Goal: Navigation & Orientation: Find specific page/section

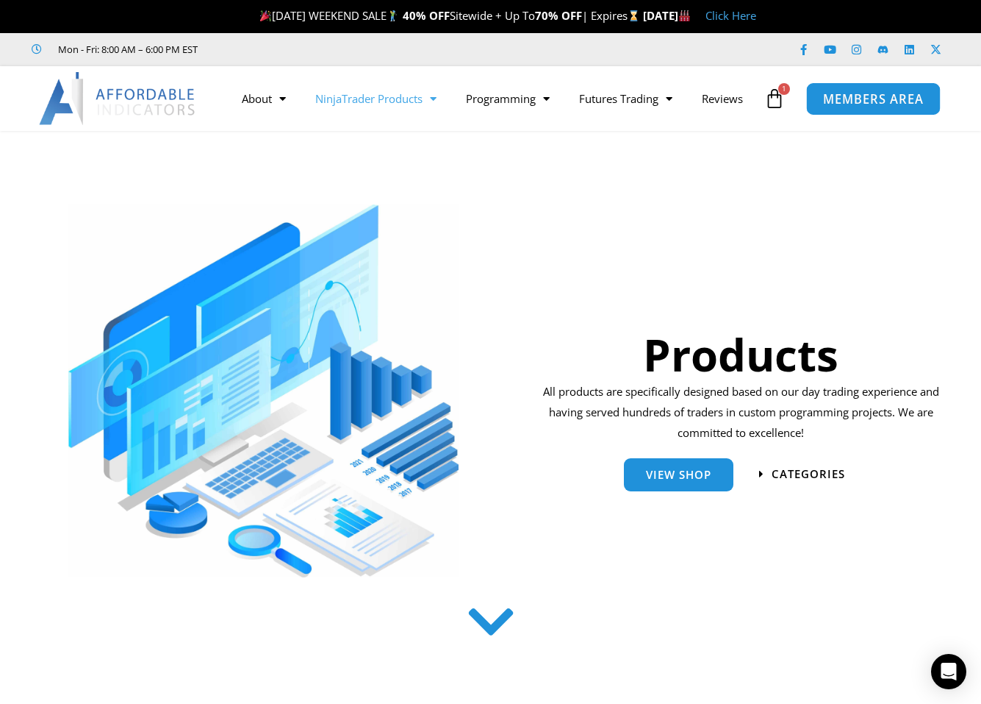
click at [863, 95] on span "MEMBERS AREA" at bounding box center [873, 99] width 101 height 12
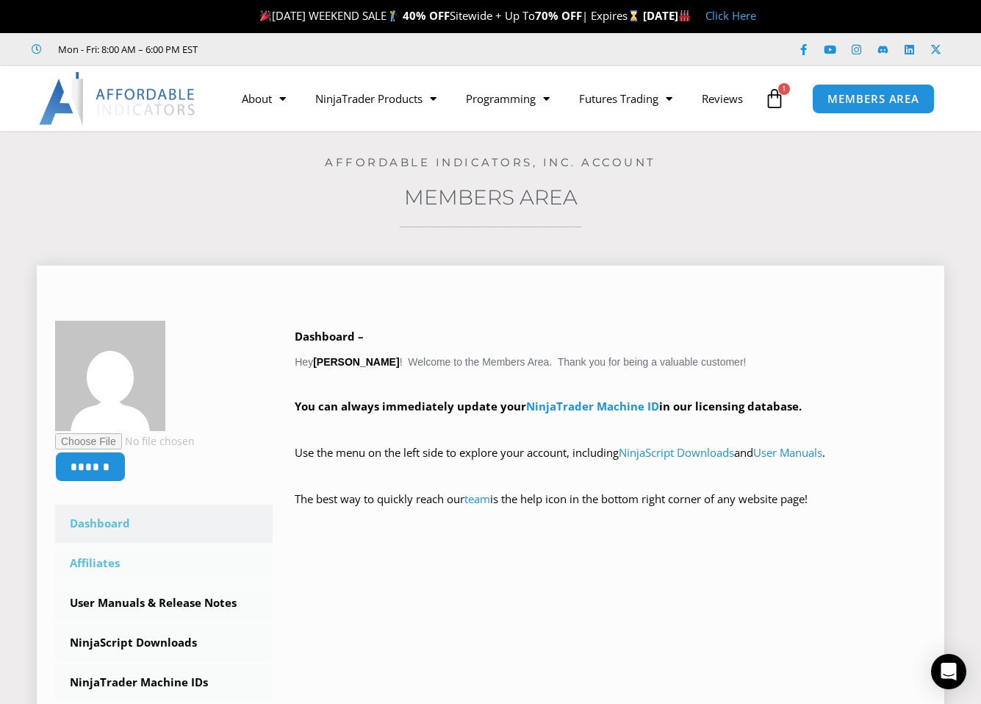
click at [110, 559] on link "Affiliates" at bounding box center [164, 563] width 218 height 38
